Goal: Information Seeking & Learning: Learn about a topic

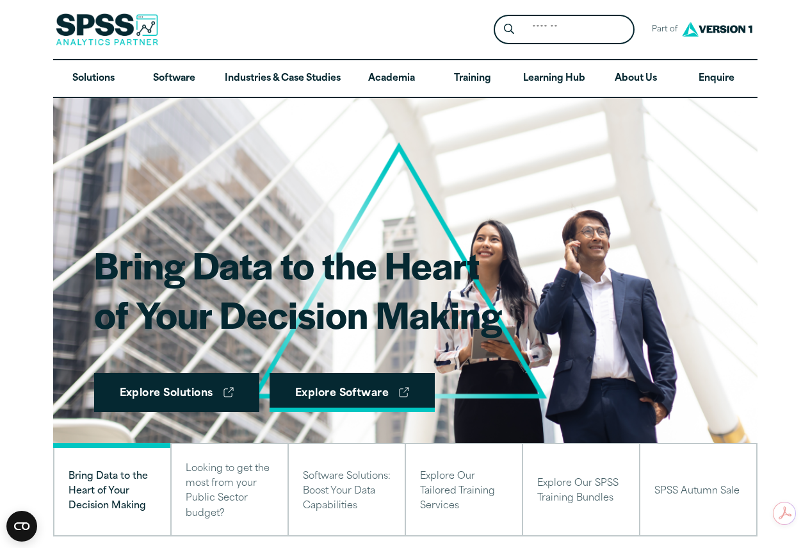
click at [297, 406] on link "Explore Software" at bounding box center [353, 393] width 166 height 40
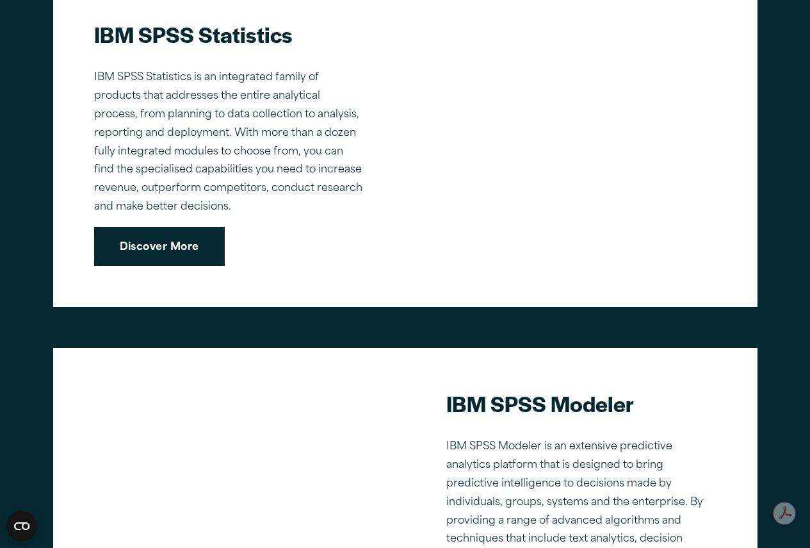
scroll to position [961, 0]
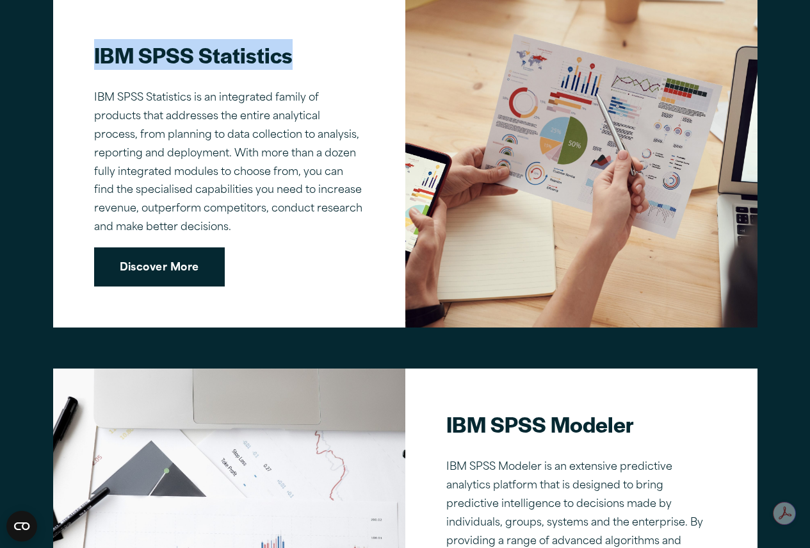
drag, startPoint x: 291, startPoint y: 58, endPoint x: 33, endPoint y: 42, distance: 258.0
click at [33, 42] on div "Our Core Software Packages Whatever your maturity as an analytics organisation …" at bounding box center [405, 287] width 810 height 937
click at [192, 269] on link "Discover More" at bounding box center [159, 267] width 131 height 40
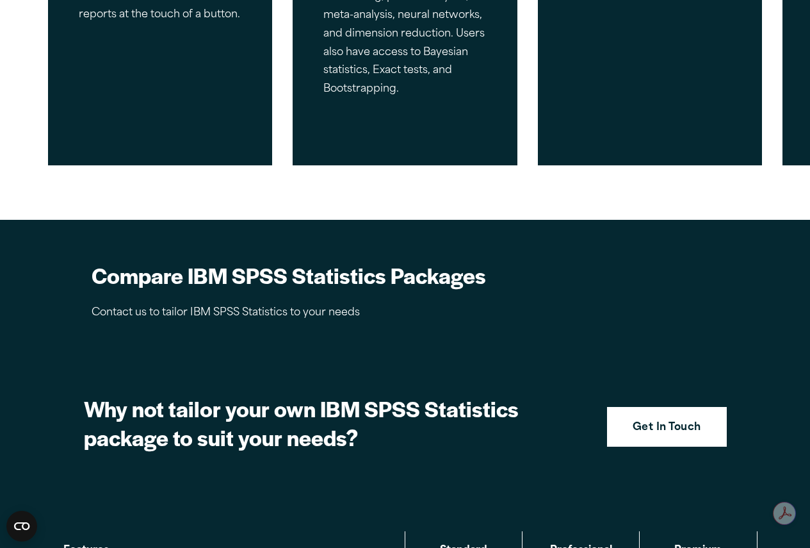
scroll to position [1153, 0]
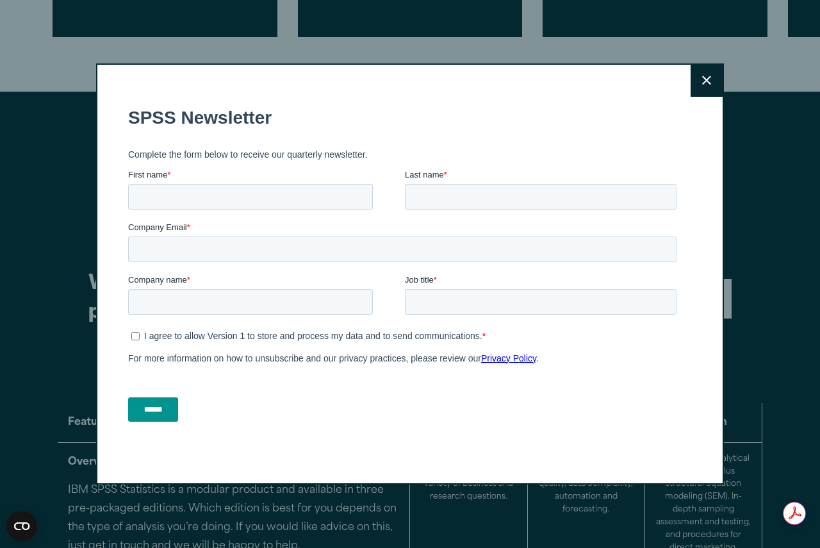
click at [709, 84] on button "Close" at bounding box center [707, 81] width 32 height 32
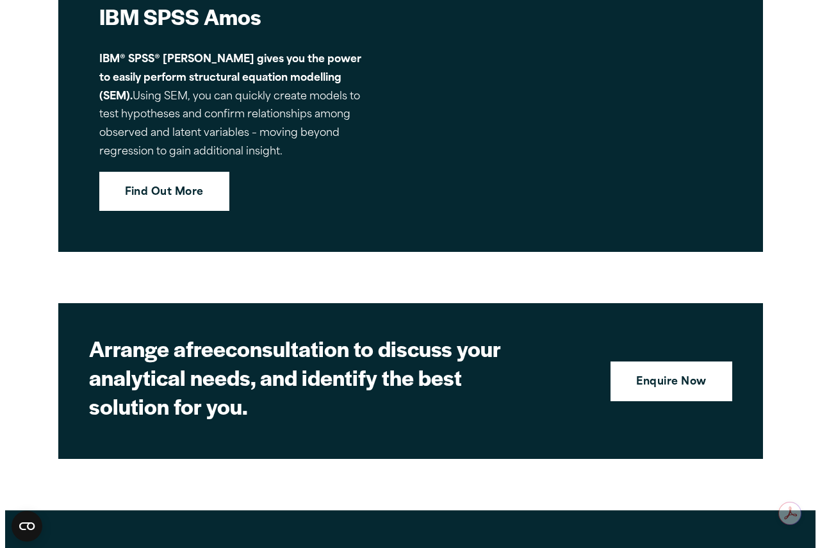
scroll to position [5846, 0]
